Goal: Information Seeking & Learning: Learn about a topic

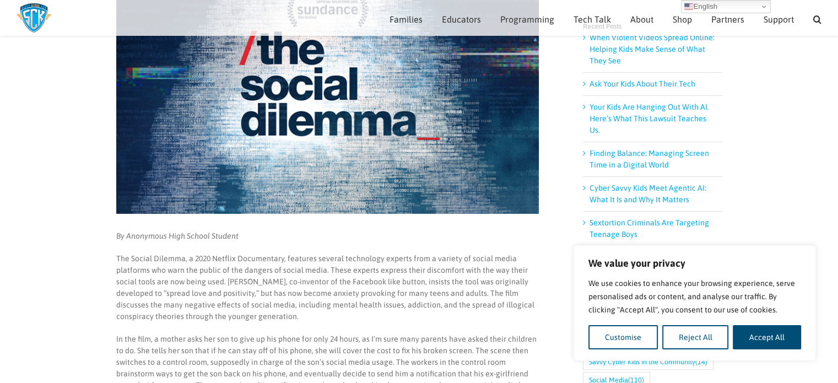
scroll to position [206, 0]
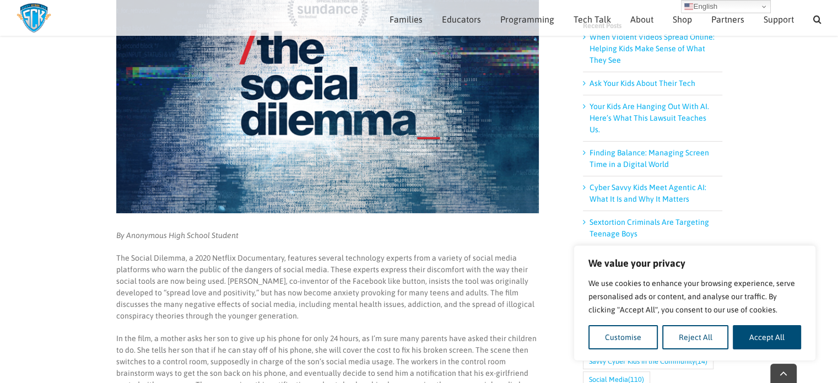
click at [441, 146] on img at bounding box center [327, 72] width 423 height 281
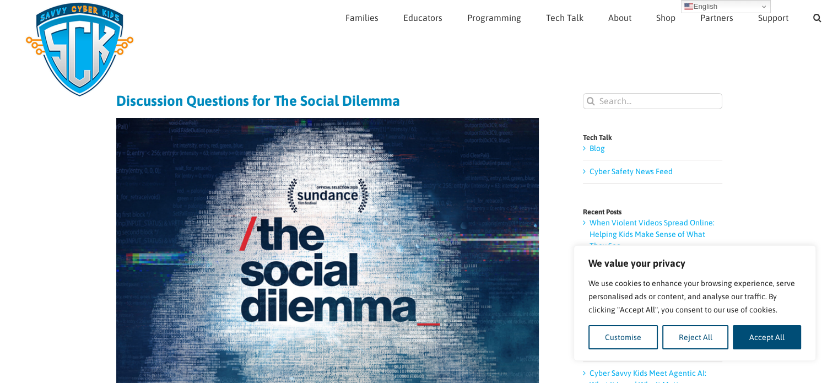
scroll to position [0, 0]
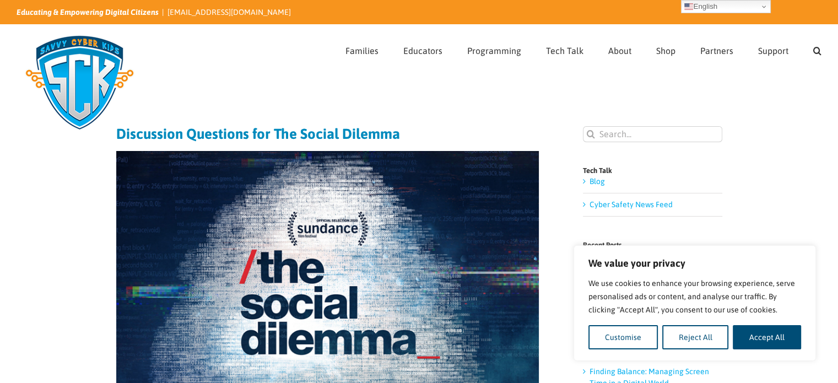
click at [450, 160] on img at bounding box center [327, 291] width 423 height 281
click at [449, 196] on img at bounding box center [327, 291] width 423 height 281
click at [690, 343] on button "Reject All" at bounding box center [695, 337] width 67 height 24
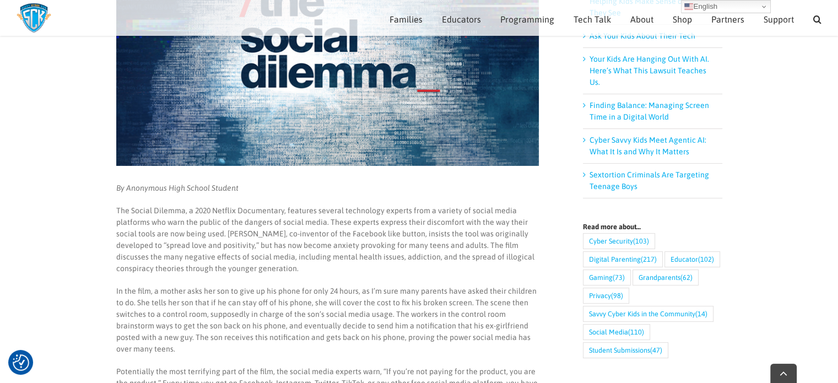
scroll to position [265, 0]
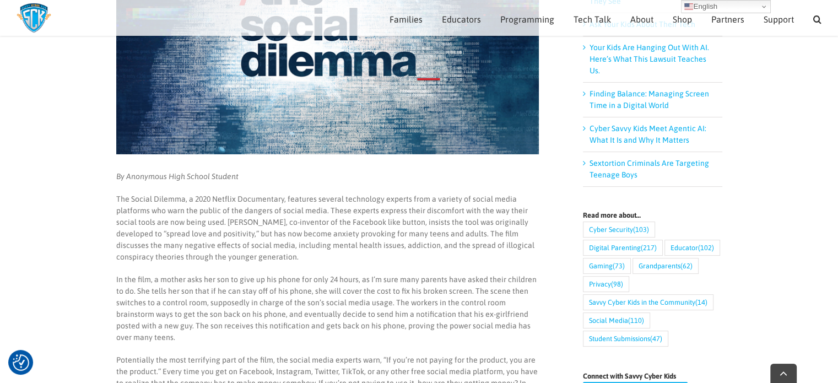
click at [152, 199] on p "The Social Dilemma, a 2020 Netflix Documentary, features several technology exp…" at bounding box center [327, 227] width 423 height 69
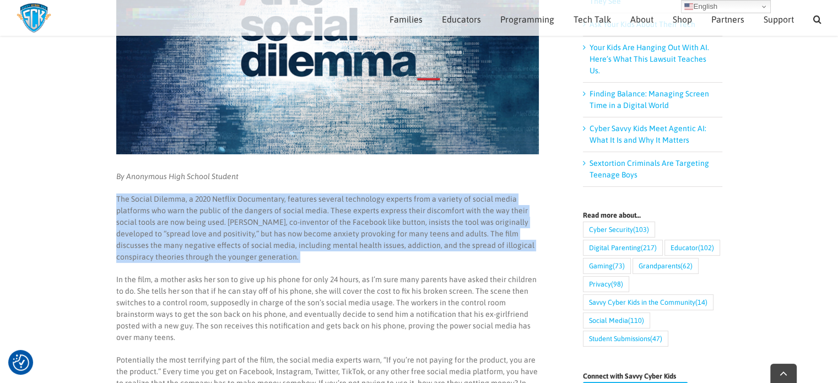
click at [152, 199] on p "The Social Dilemma, a 2020 Netflix Documentary, features several technology exp…" at bounding box center [327, 227] width 423 height 69
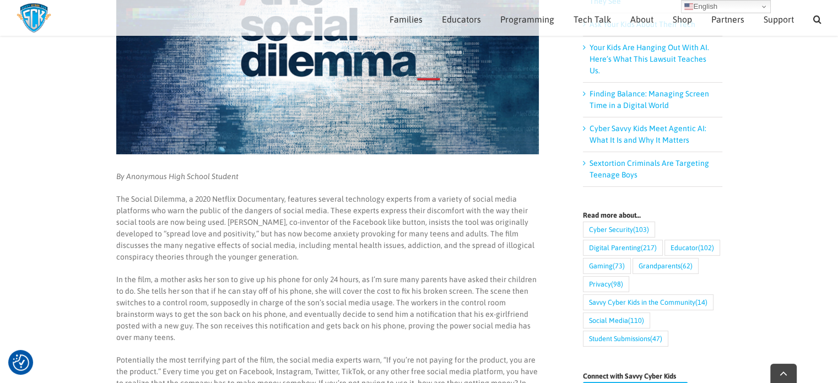
click at [290, 274] on p "In the film, a mother asks her son to give up his phone for only 24 hours, as I…" at bounding box center [327, 308] width 423 height 69
click at [183, 224] on p "The Social Dilemma, a 2020 Netflix Documentary, features several technology exp…" at bounding box center [327, 227] width 423 height 69
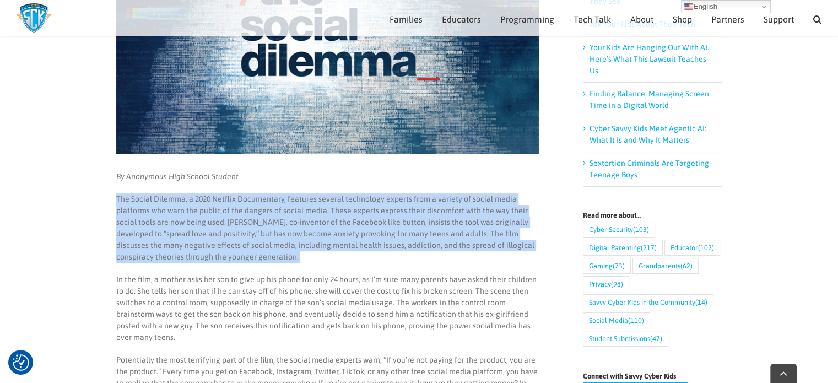
click at [183, 224] on p "The Social Dilemma, a 2020 Netflix Documentary, features several technology exp…" at bounding box center [327, 227] width 423 height 69
copy p "The Social Dilemma, a 2020 Netflix Documentary, features several technology exp…"
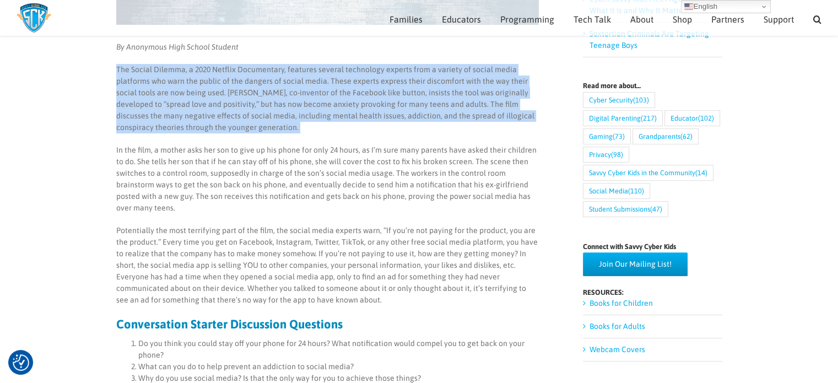
scroll to position [375, 0]
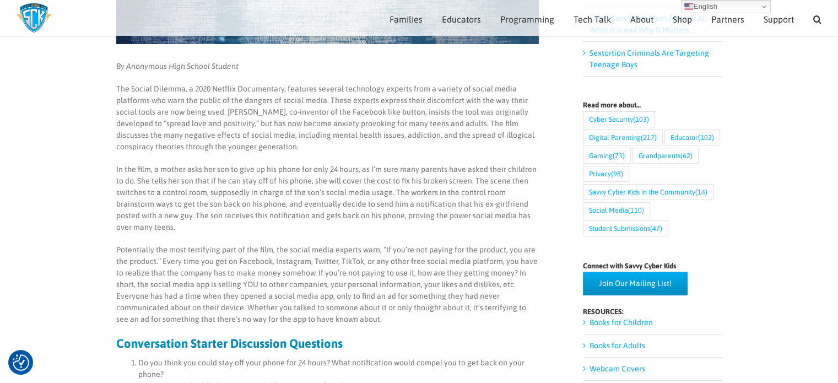
click at [377, 312] on p "Potentially the most terrifying part of the film, the social media experts warn…" at bounding box center [327, 284] width 423 height 81
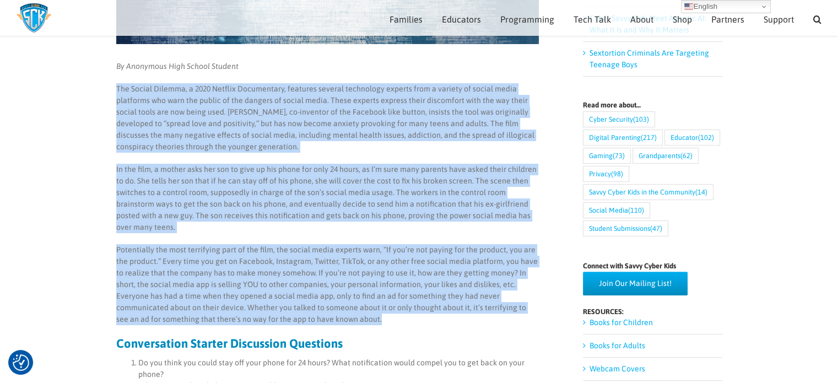
drag, startPoint x: 370, startPoint y: 312, endPoint x: 115, endPoint y: 89, distance: 338.9
click at [115, 89] on main "Discussion Questions for The Social Dilemma By Anonymous High School Student Th…" at bounding box center [419, 307] width 838 height 1200
copy div "The Social Dilemma, a 2020 Netflix Documentary, features several technology exp…"
